Goal: Task Accomplishment & Management: Manage account settings

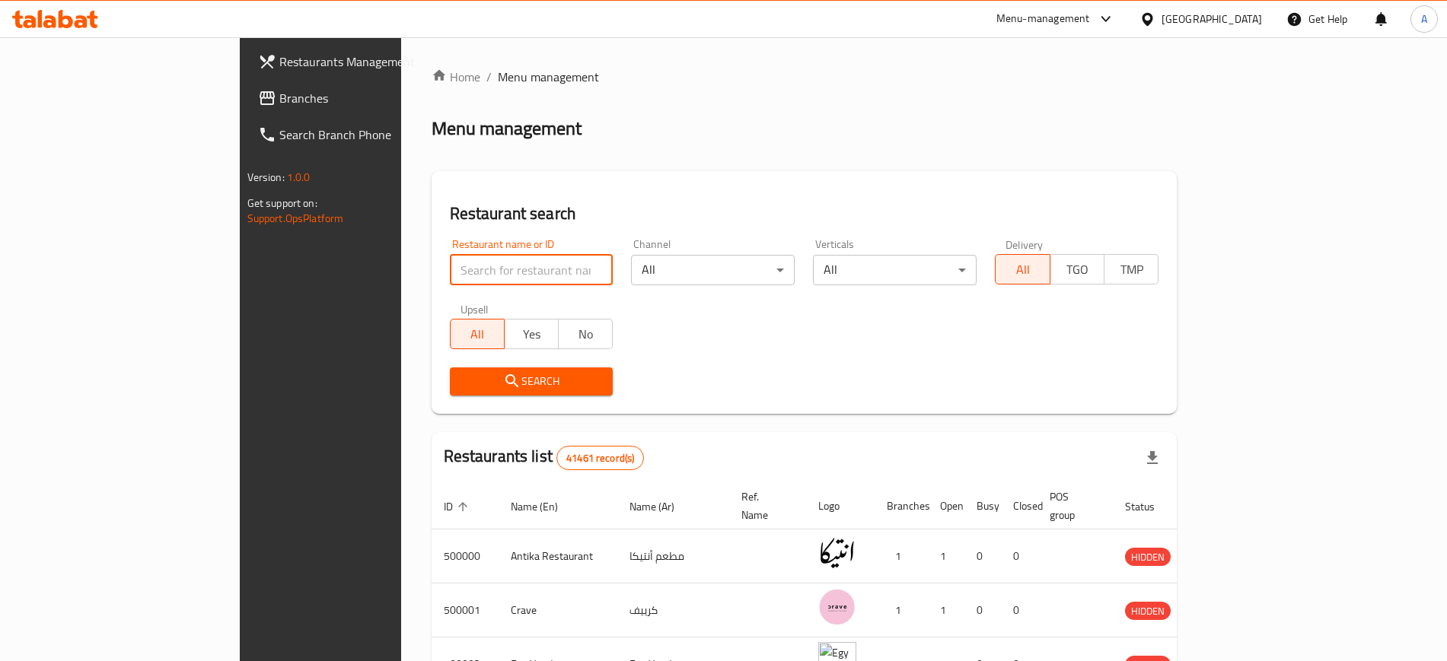
click at [450, 275] on input "search" at bounding box center [532, 270] width 164 height 30
paste input "Gooha"
type input "Gooha"
click button "Search" at bounding box center [532, 382] width 164 height 28
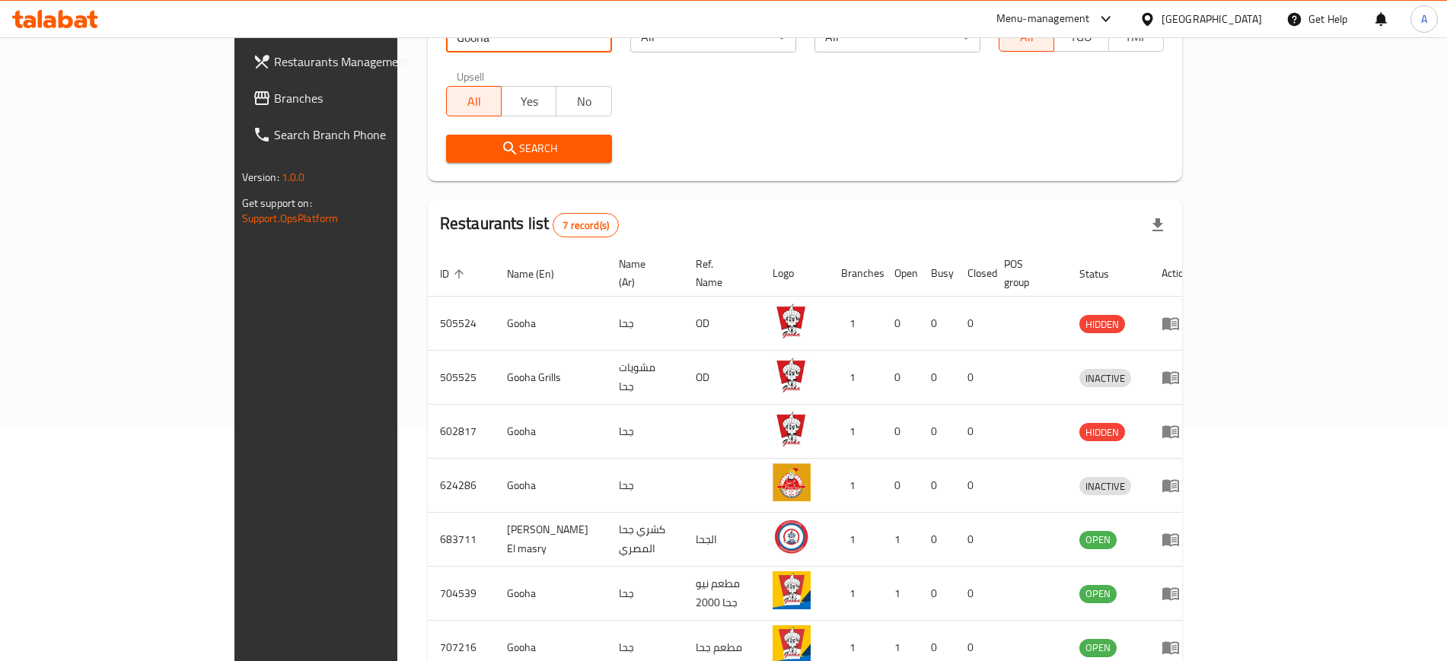
scroll to position [285, 0]
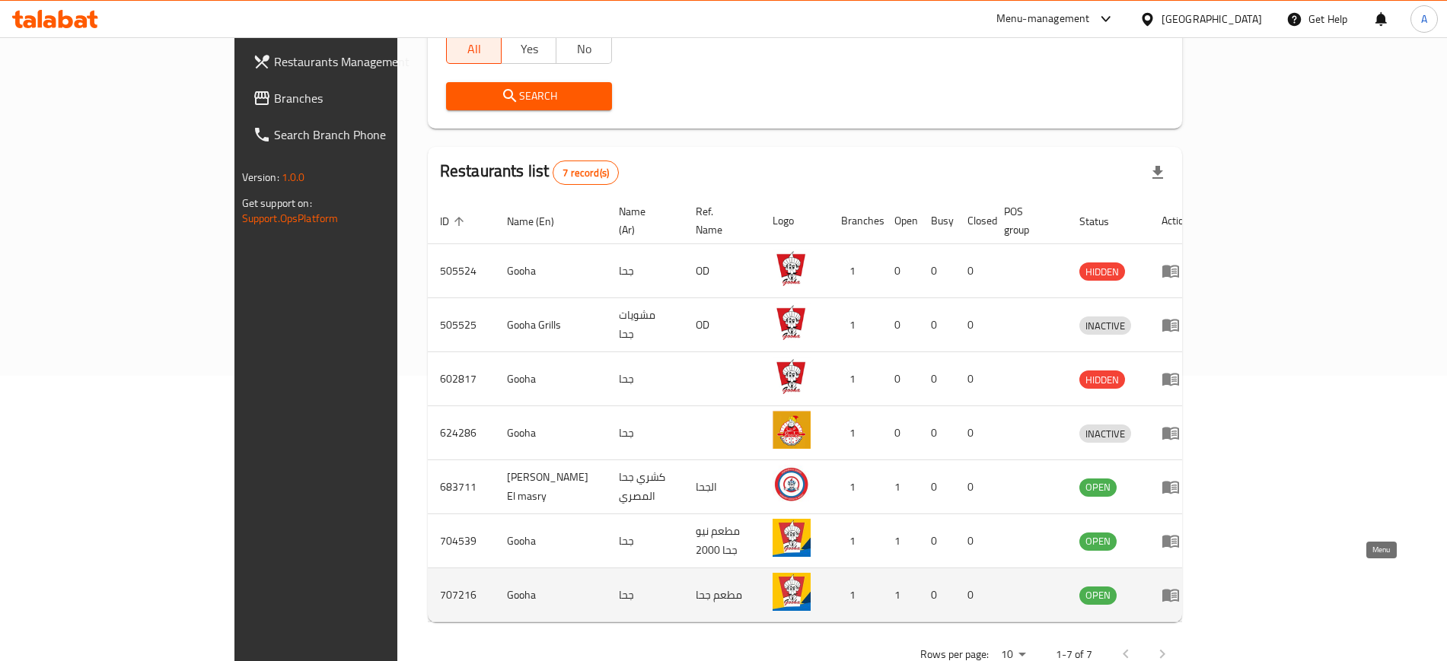
click at [1180, 586] on icon "enhanced table" at bounding box center [1171, 595] width 18 height 18
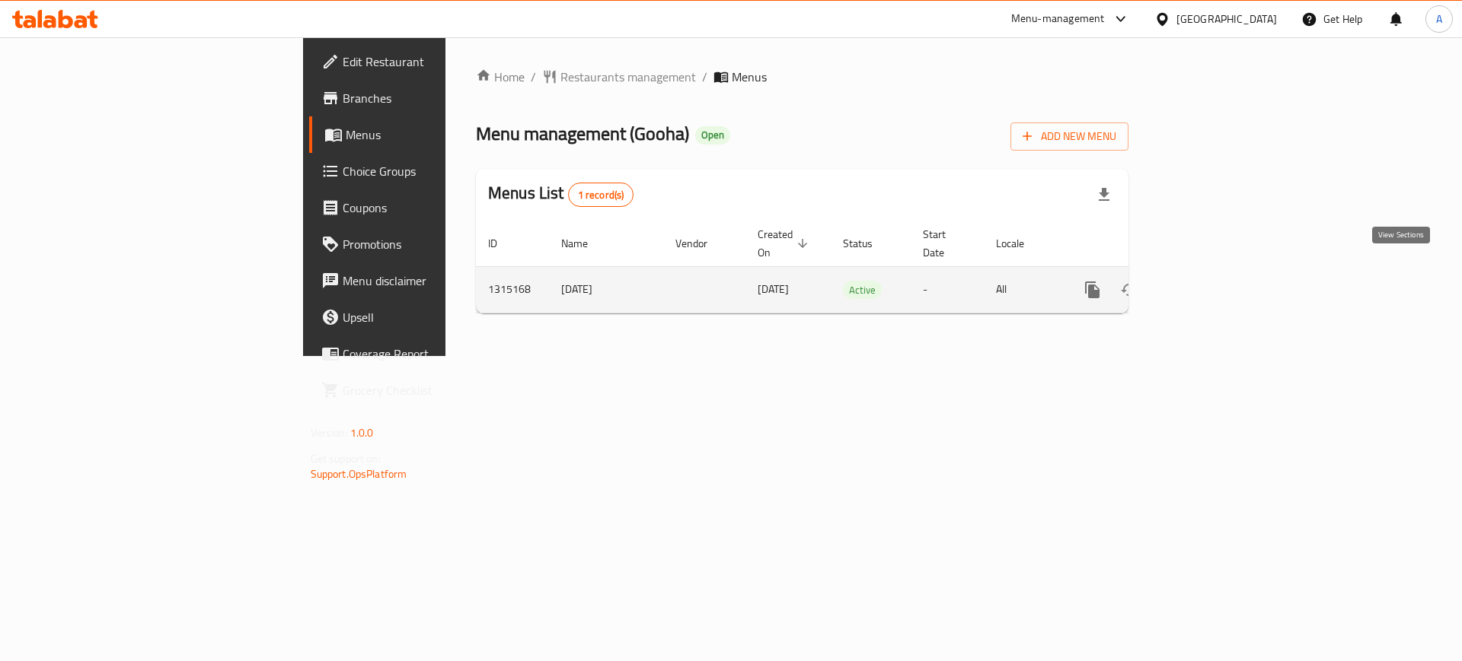
click at [1211, 281] on icon "enhanced table" at bounding box center [1202, 290] width 18 height 18
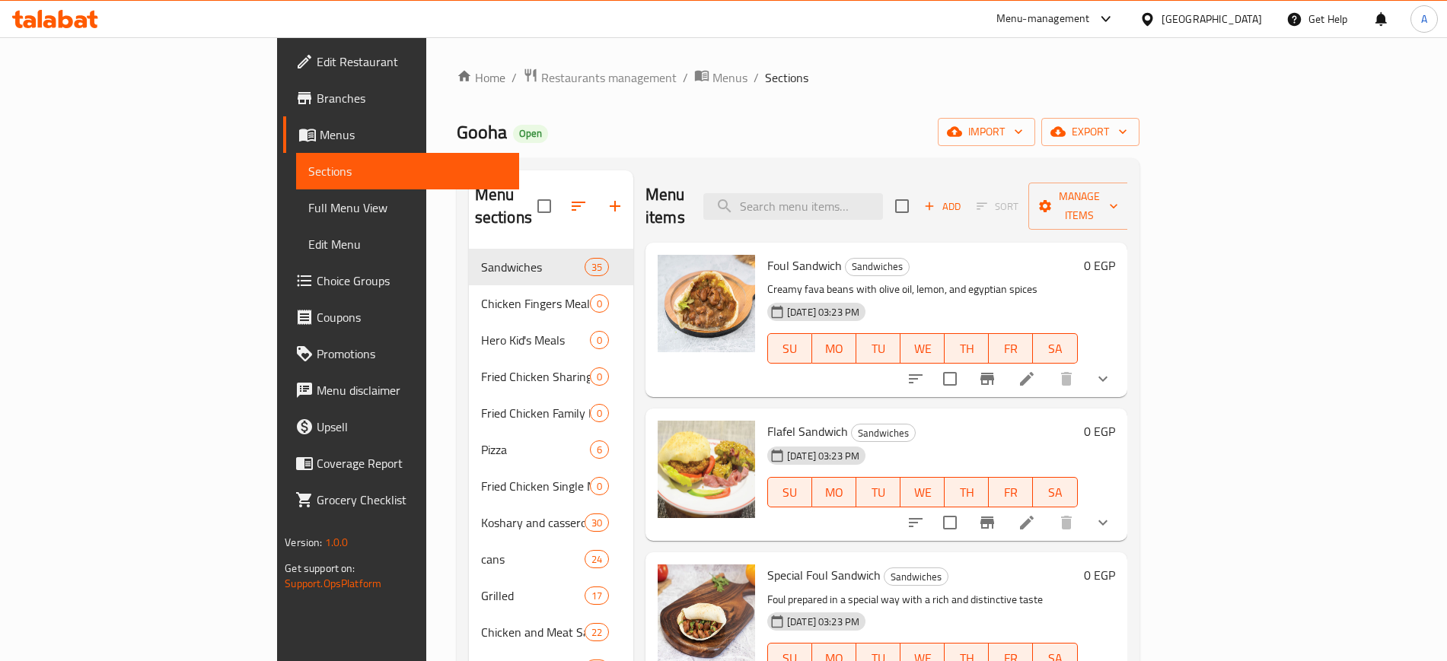
click at [457, 126] on span "Gooha" at bounding box center [482, 132] width 50 height 34
copy span "Gooha"
click at [541, 78] on span "Restaurants management" at bounding box center [608, 78] width 135 height 18
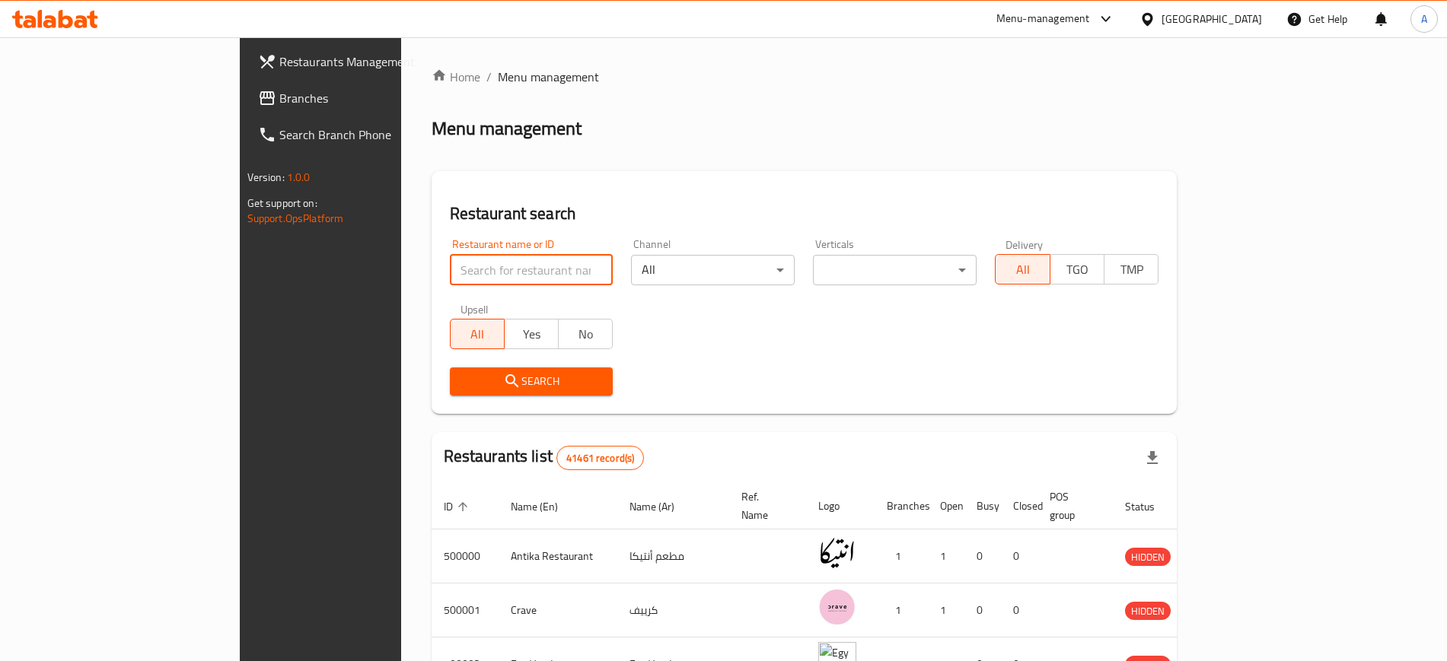
click at [498, 262] on input "search" at bounding box center [532, 270] width 164 height 30
paste input "Gooha"
type input "Gooha"
click button "Search" at bounding box center [532, 382] width 164 height 28
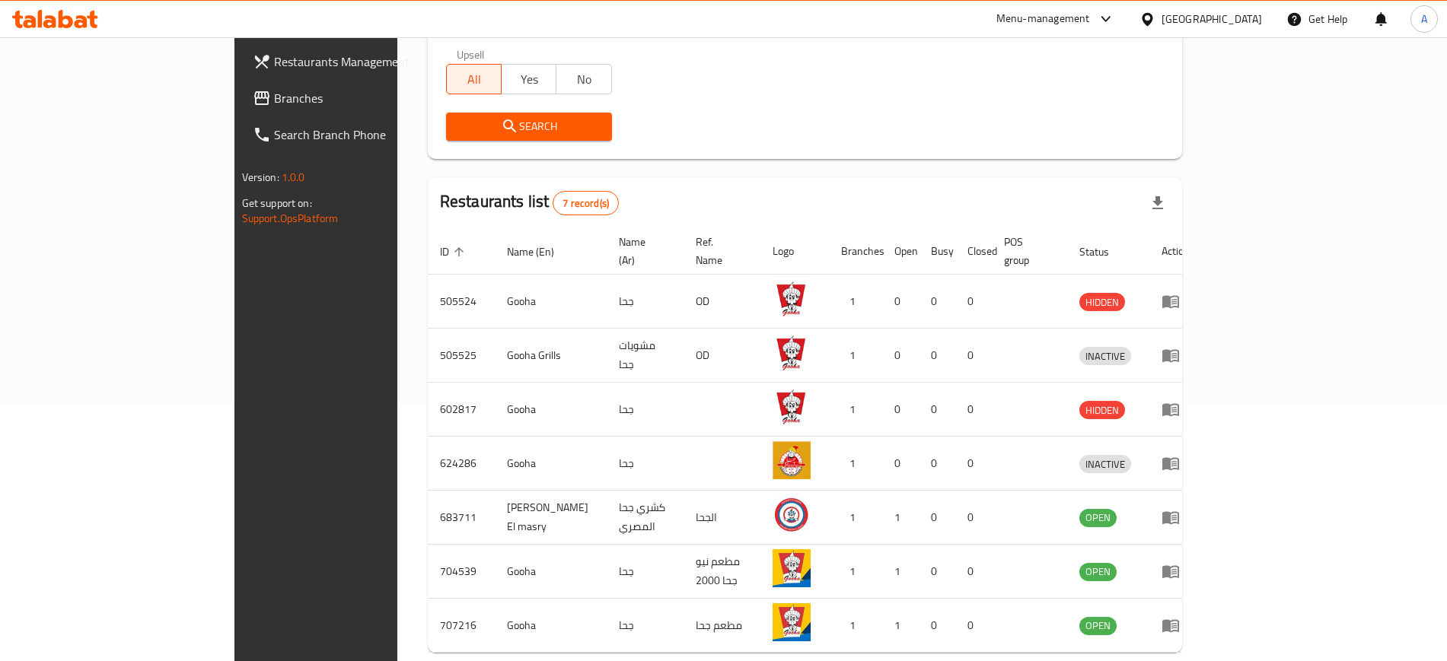
scroll to position [312, 0]
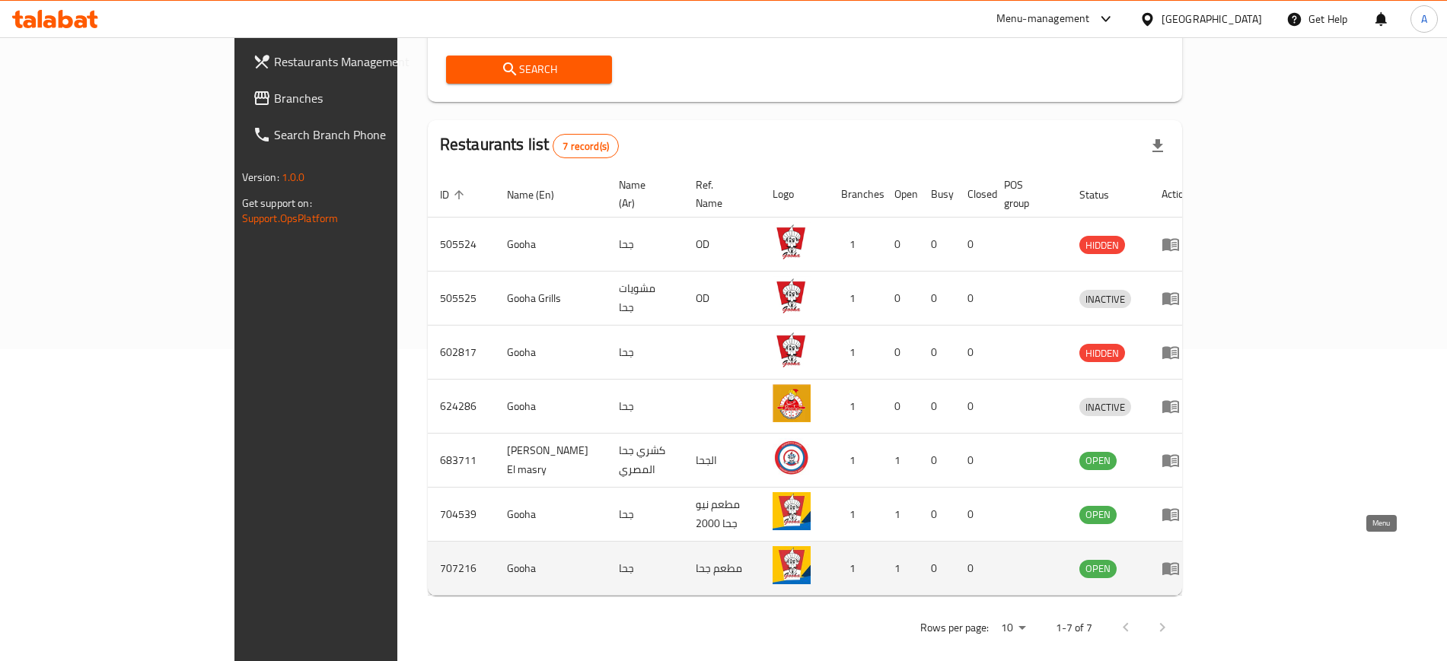
click at [1179, 563] on icon "enhanced table" at bounding box center [1170, 569] width 17 height 13
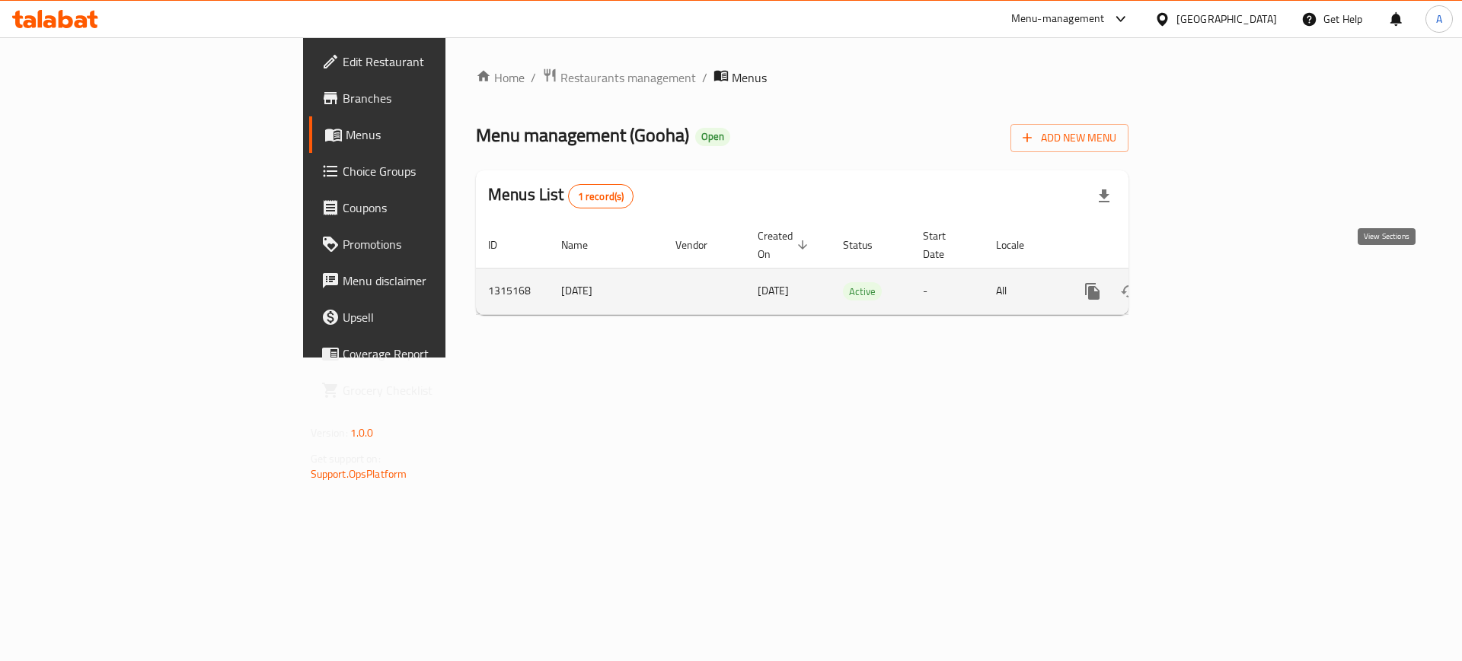
click at [1211, 282] on icon "enhanced table" at bounding box center [1202, 291] width 18 height 18
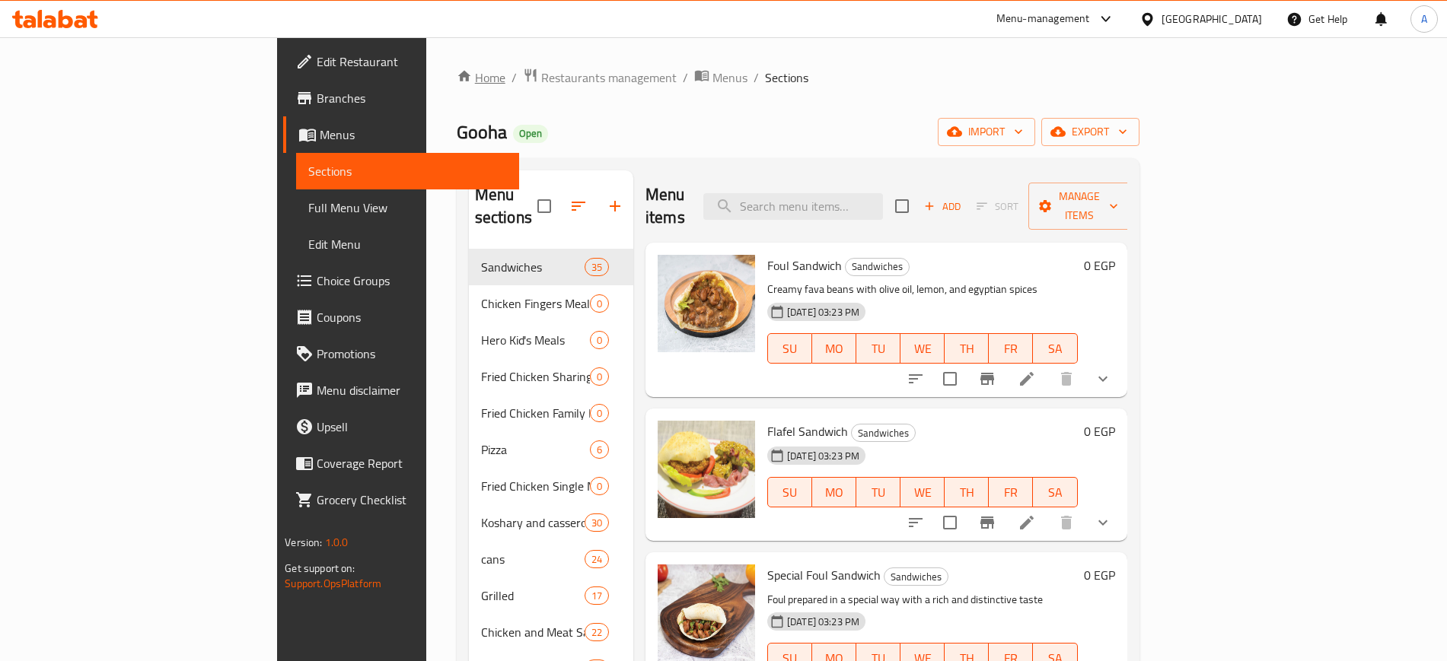
click at [457, 79] on link "Home" at bounding box center [481, 78] width 49 height 18
click at [457, 71] on link "Home" at bounding box center [481, 78] width 49 height 18
